Goal: Obtain resource: Obtain resource

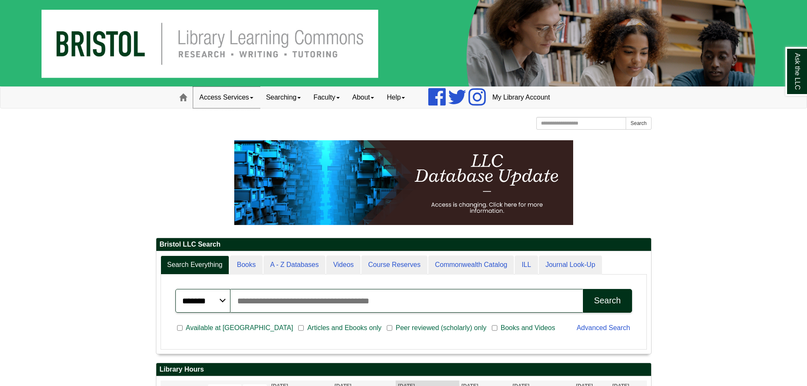
click at [230, 91] on link "Access Services" at bounding box center [226, 97] width 66 height 21
click at [225, 127] on link "Chromebooks" at bounding box center [238, 125] width 88 height 10
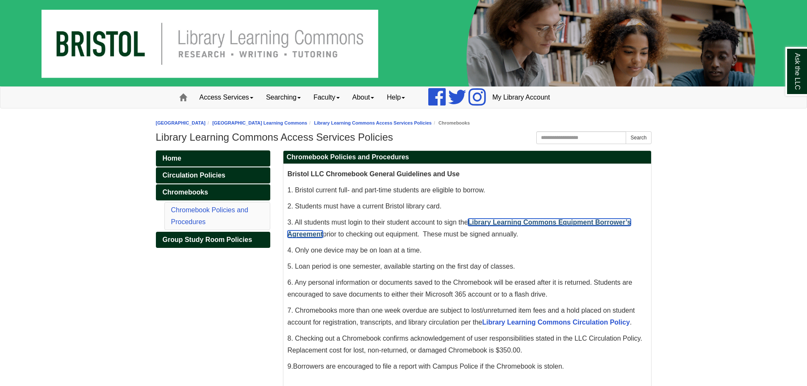
click at [538, 221] on link "Library Learning Commons Equipment Borrower’s Agreement" at bounding box center [459, 228] width 343 height 19
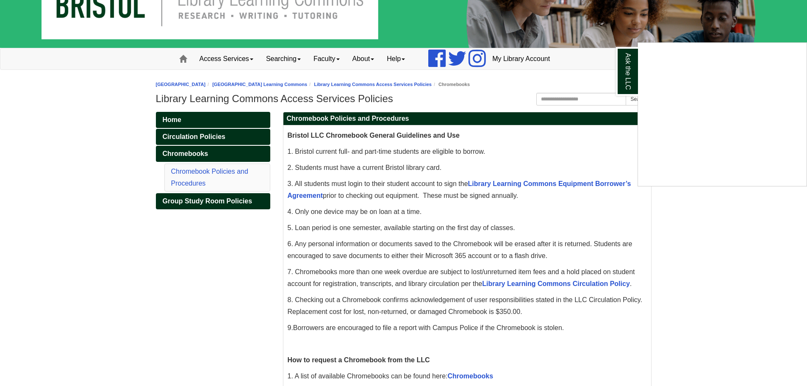
scroll to position [85, 0]
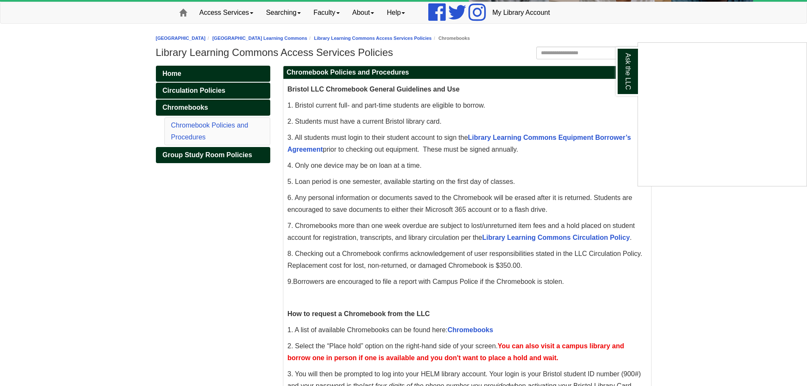
drag, startPoint x: 507, startPoint y: 138, endPoint x: 355, endPoint y: 82, distance: 161.4
click at [461, 140] on div "Ask the LLC" at bounding box center [403, 193] width 807 height 386
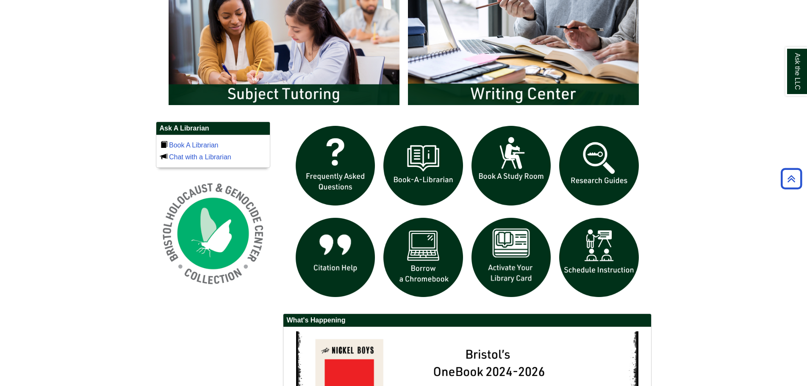
scroll to position [508, 0]
